Goal: Navigation & Orientation: Find specific page/section

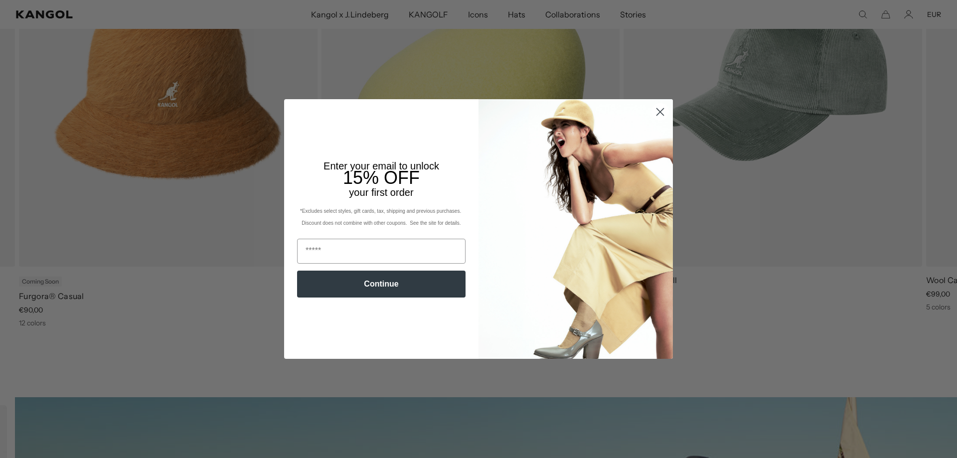
click at [654, 113] on circle "Close dialog" at bounding box center [660, 112] width 16 height 16
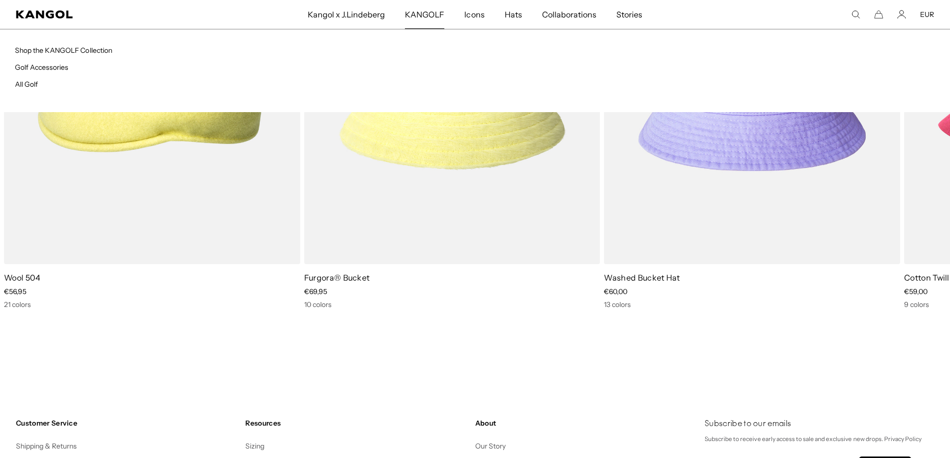
click at [413, 18] on span "KANGOLF" at bounding box center [424, 14] width 39 height 29
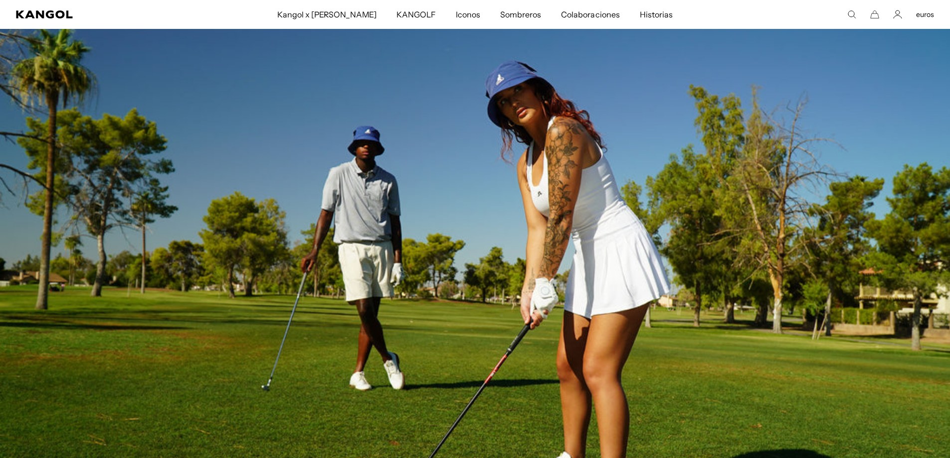
scroll to position [0, 205]
